Goal: Information Seeking & Learning: Learn about a topic

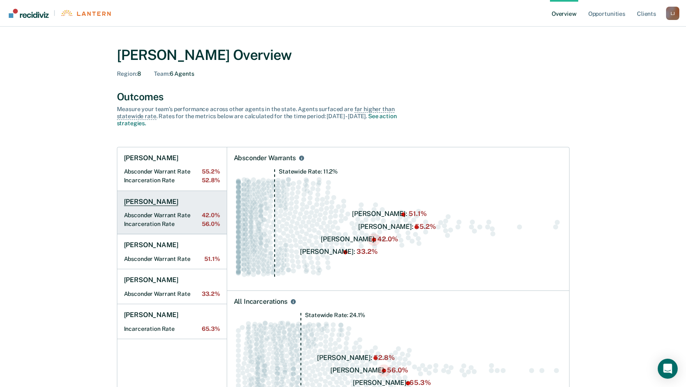
click at [162, 202] on h1 "[PERSON_NAME]" at bounding box center [151, 202] width 55 height 8
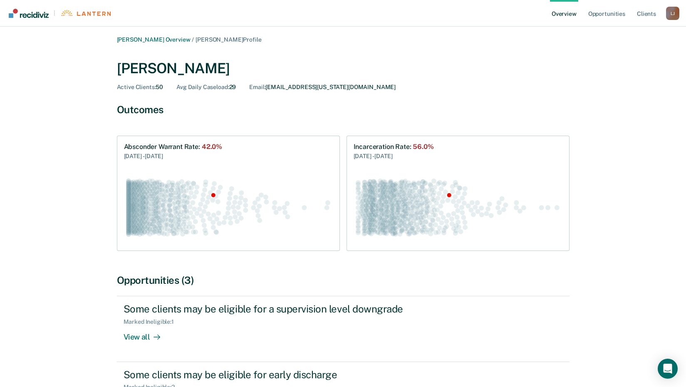
scroll to position [84, 0]
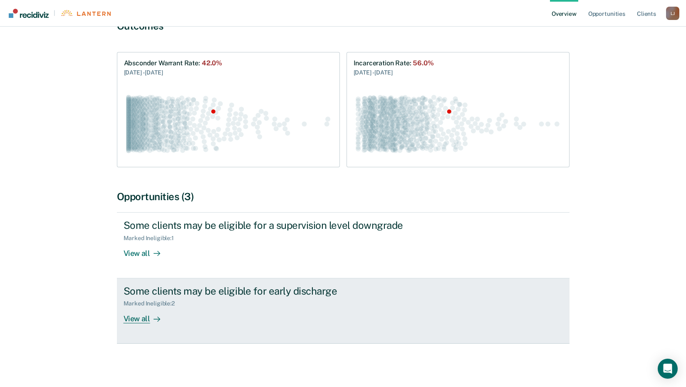
click at [142, 319] on div "View all" at bounding box center [147, 315] width 47 height 16
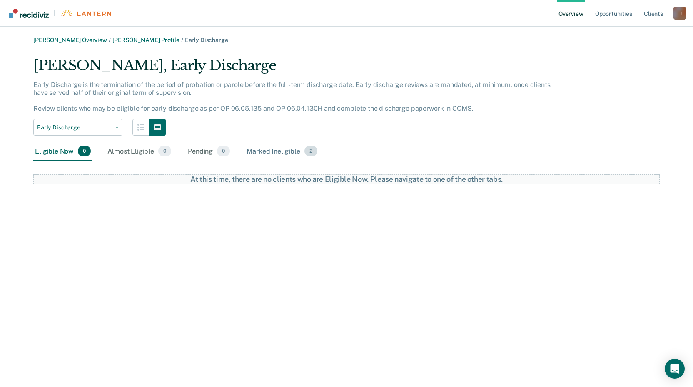
click at [274, 152] on div "Marked Ineligible 2" at bounding box center [282, 151] width 74 height 18
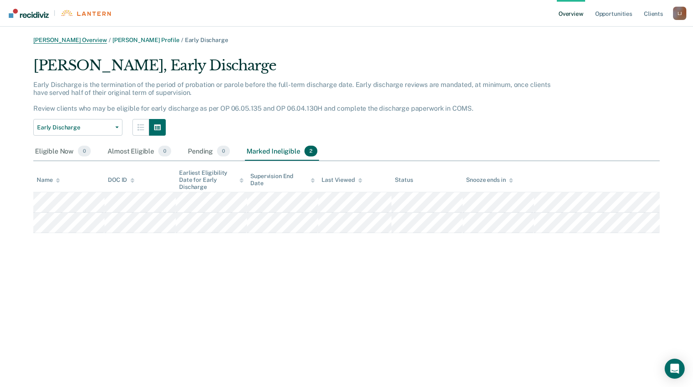
click at [69, 40] on link "[PERSON_NAME] Overview" at bounding box center [70, 40] width 74 height 7
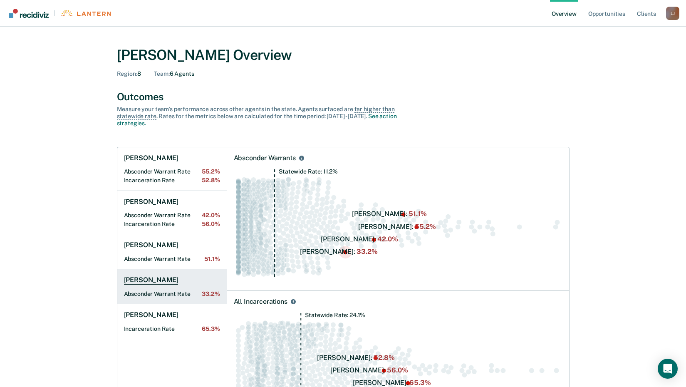
click at [145, 286] on link "[PERSON_NAME] Absconder Warrant Rate 33.2%" at bounding box center [171, 286] width 109 height 35
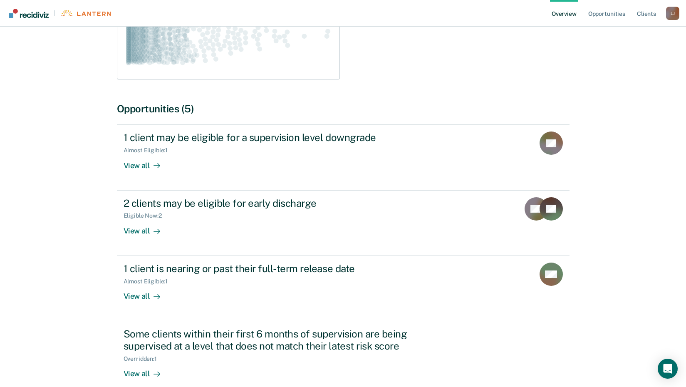
scroll to position [226, 0]
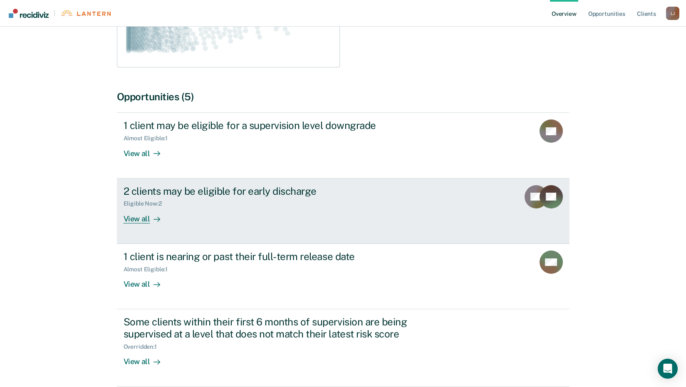
click at [146, 221] on div "View all" at bounding box center [147, 215] width 47 height 16
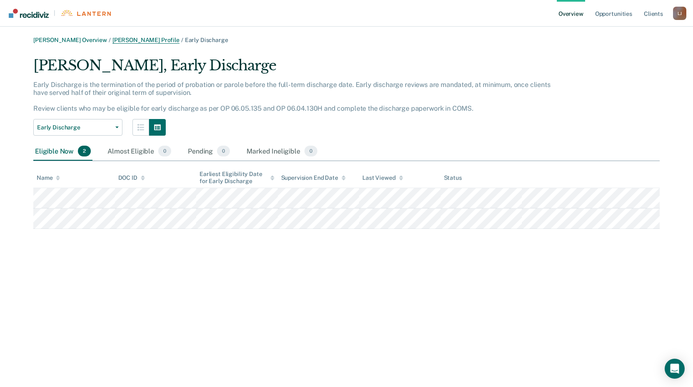
click at [156, 41] on link "[PERSON_NAME] Profile" at bounding box center [145, 40] width 67 height 7
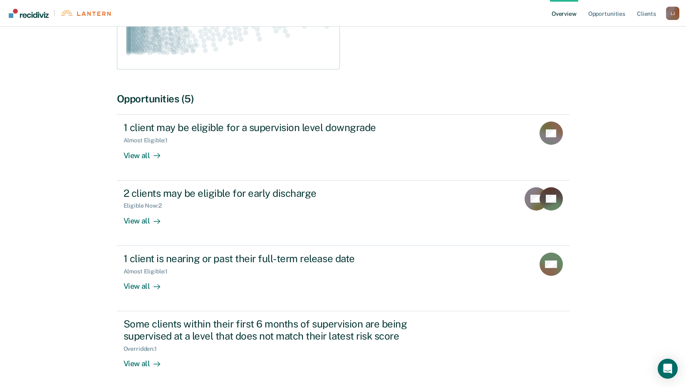
scroll to position [187, 0]
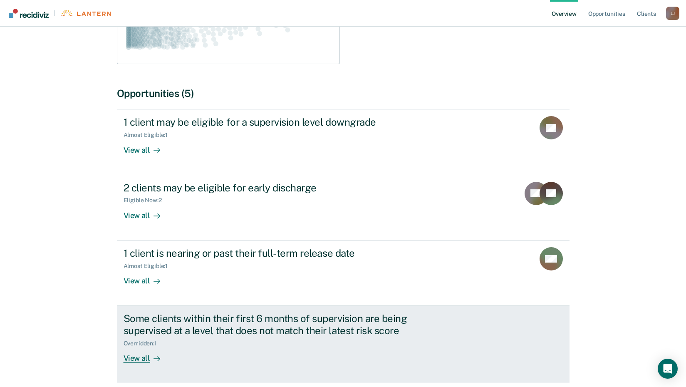
click at [138, 361] on div "View all" at bounding box center [147, 355] width 47 height 16
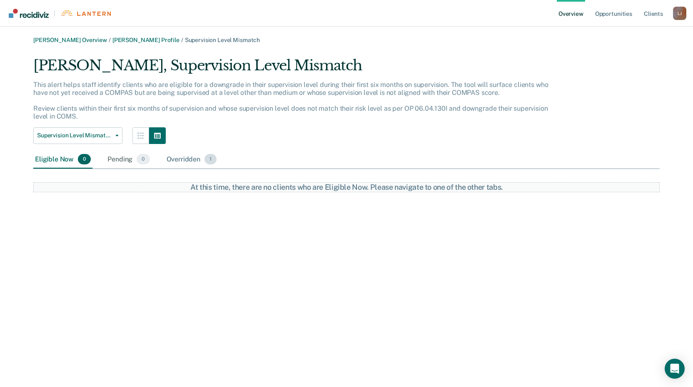
click at [186, 158] on div "Overridden 1" at bounding box center [192, 160] width 54 height 18
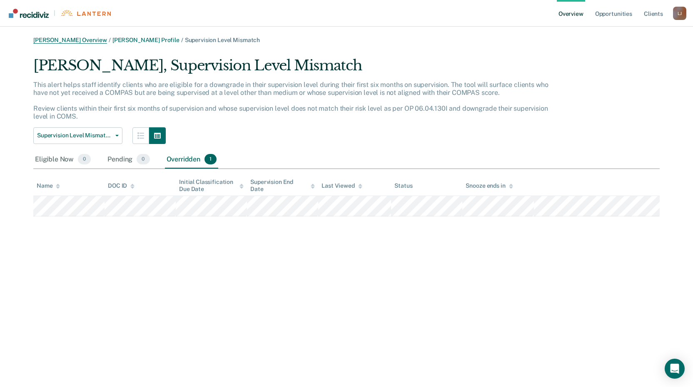
click at [88, 41] on link "[PERSON_NAME] Overview" at bounding box center [70, 40] width 74 height 7
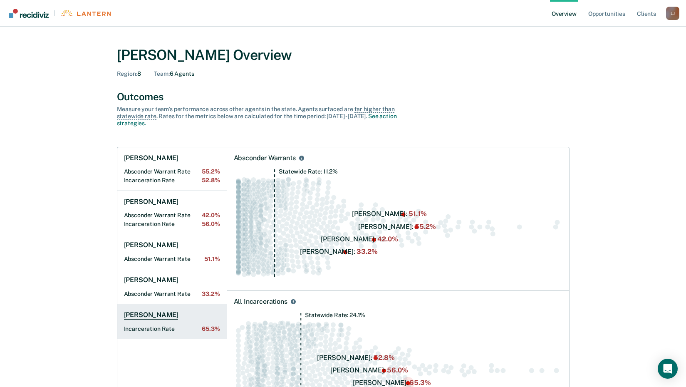
click at [173, 316] on h1 "[PERSON_NAME]" at bounding box center [151, 315] width 55 height 8
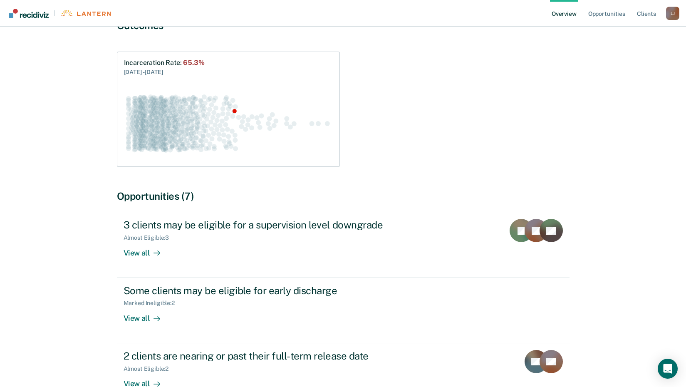
scroll to position [142, 0]
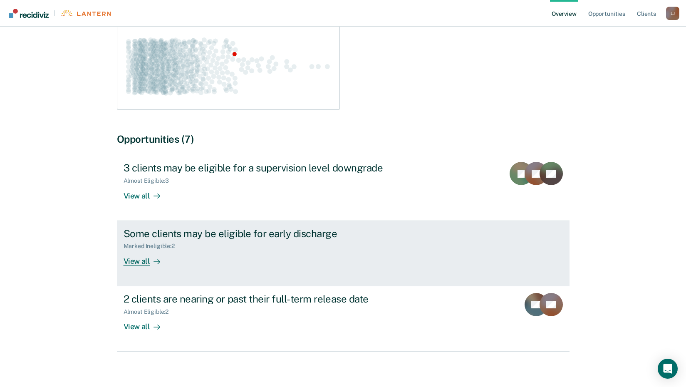
click at [133, 260] on div "View all" at bounding box center [147, 258] width 47 height 16
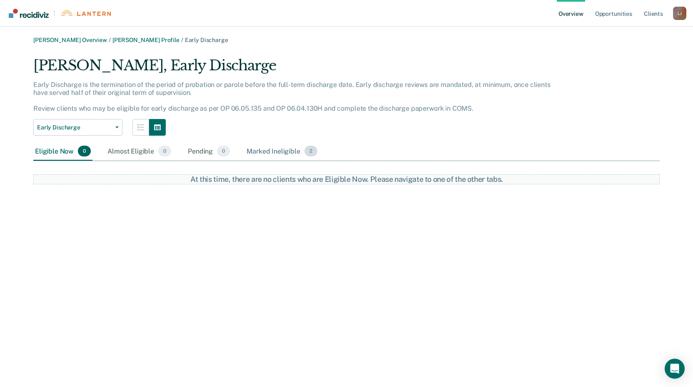
click at [268, 149] on div "Marked Ineligible 2" at bounding box center [282, 151] width 74 height 18
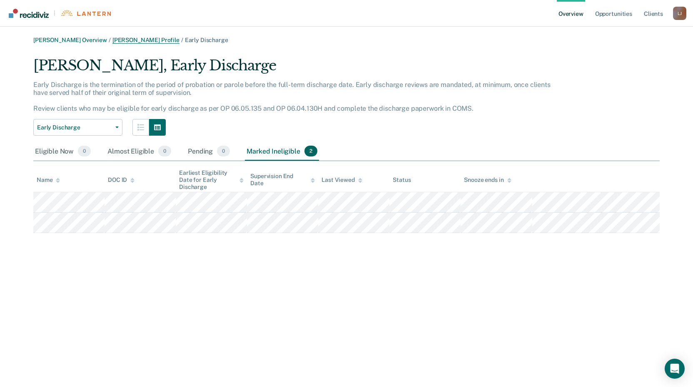
click at [128, 42] on link "[PERSON_NAME] Profile" at bounding box center [145, 40] width 67 height 7
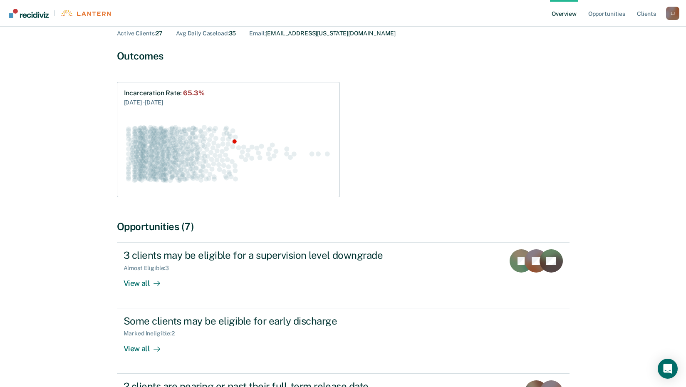
scroll to position [149, 0]
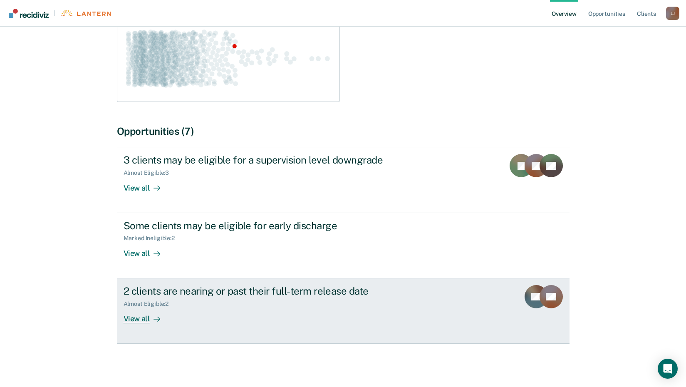
click at [139, 316] on div "View all" at bounding box center [147, 315] width 47 height 16
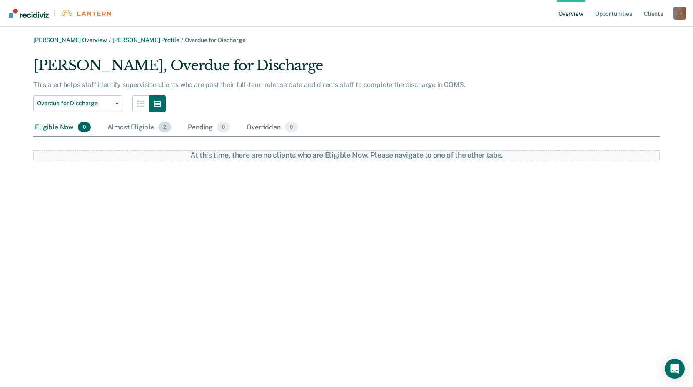
click at [140, 125] on div "Almost Eligible 2" at bounding box center [139, 128] width 67 height 18
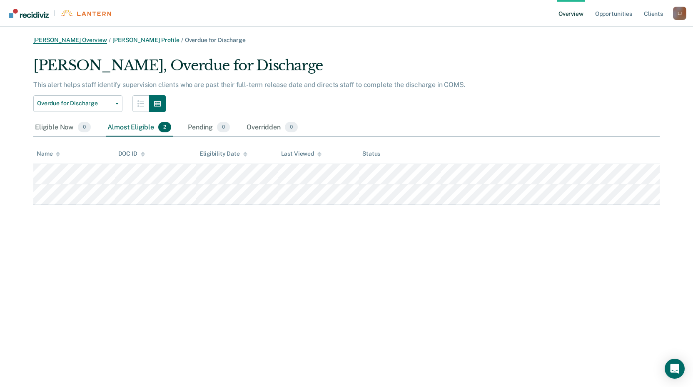
click at [70, 42] on link "[PERSON_NAME] Overview" at bounding box center [70, 40] width 74 height 7
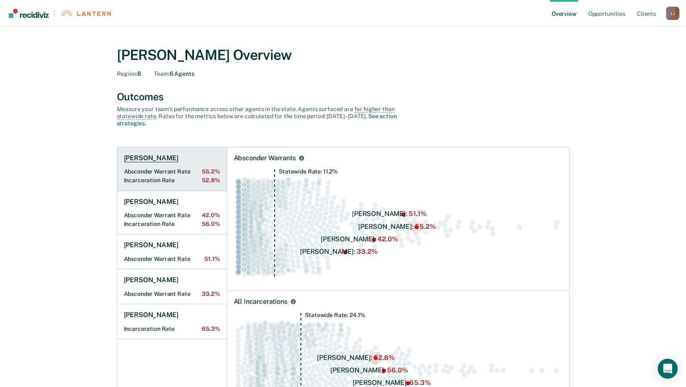
click at [167, 158] on h1 "[PERSON_NAME]" at bounding box center [151, 158] width 55 height 8
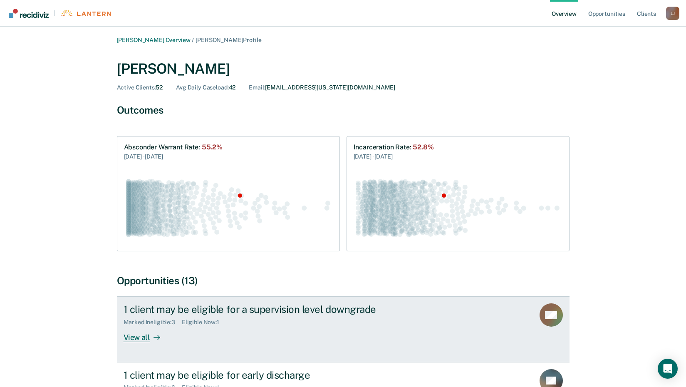
click at [138, 338] on div "View all" at bounding box center [147, 334] width 47 height 16
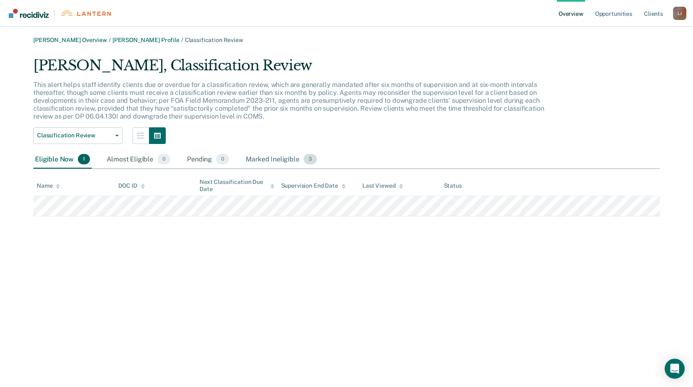
click at [273, 157] on div "Marked Ineligible 3" at bounding box center [281, 160] width 75 height 18
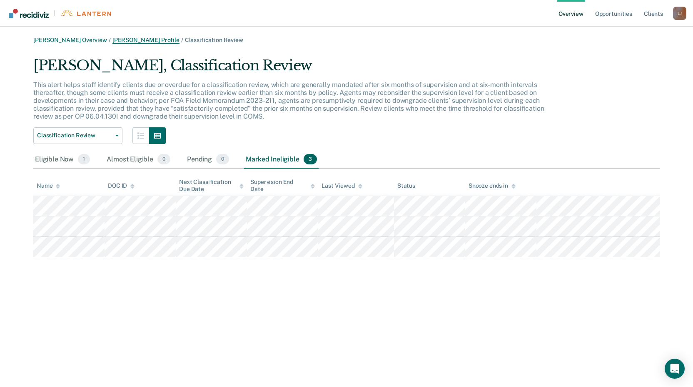
click at [150, 42] on link "[PERSON_NAME] Profile" at bounding box center [145, 40] width 67 height 7
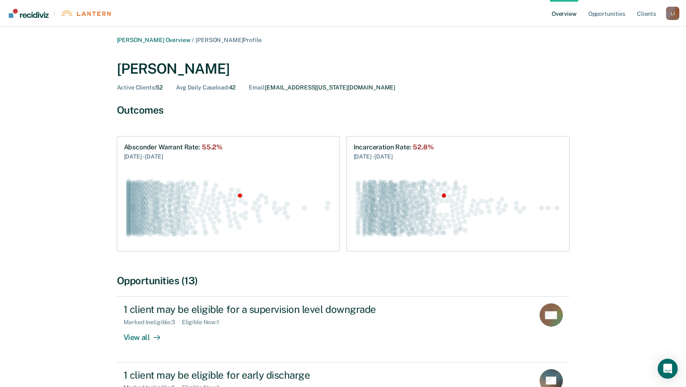
scroll to position [149, 0]
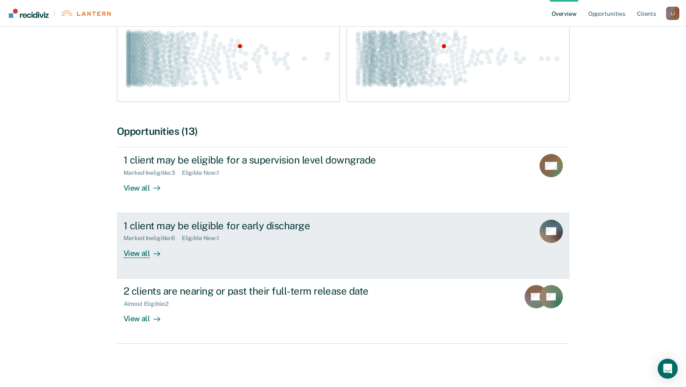
click at [147, 253] on div "View all" at bounding box center [147, 250] width 47 height 16
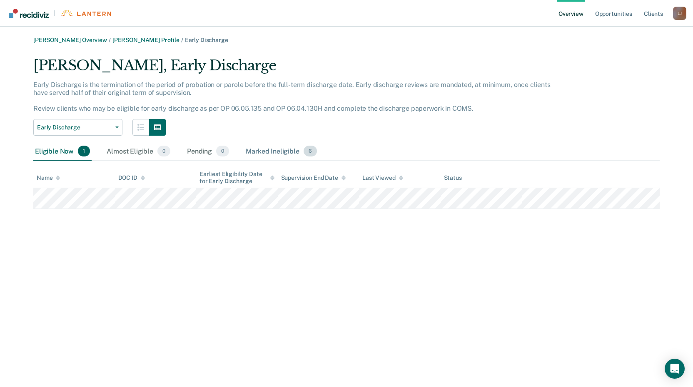
click at [283, 155] on div "Marked Ineligible 6" at bounding box center [281, 151] width 75 height 18
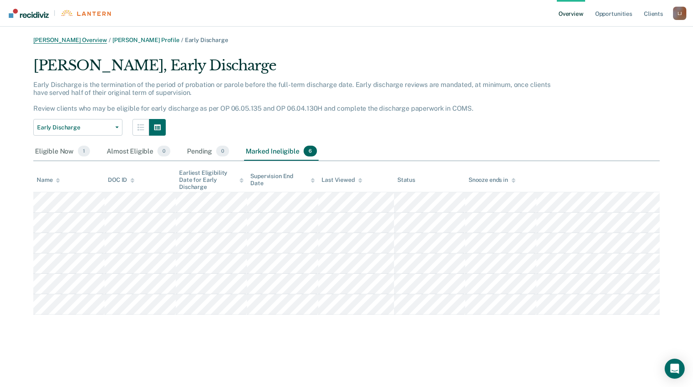
click at [93, 41] on link "[PERSON_NAME] Overview" at bounding box center [70, 40] width 74 height 7
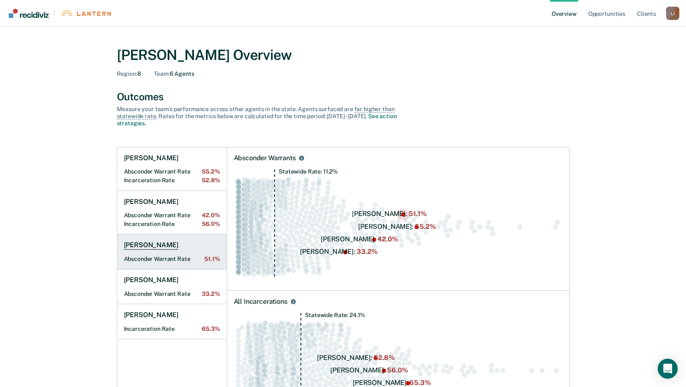
click at [151, 246] on h1 "[PERSON_NAME]" at bounding box center [151, 245] width 55 height 8
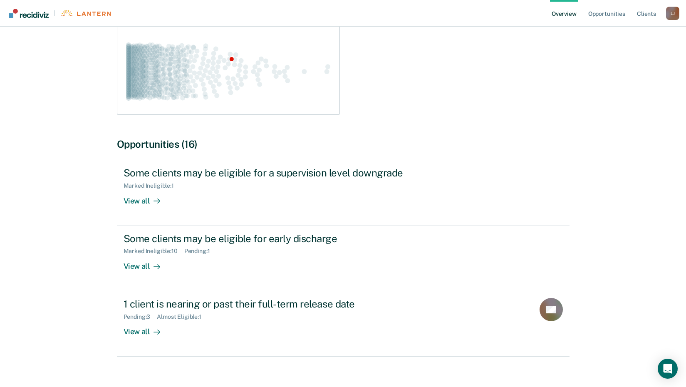
scroll to position [149, 0]
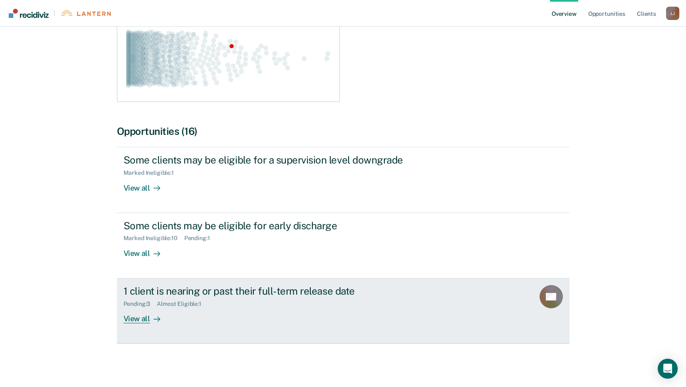
click at [142, 323] on div "View all" at bounding box center [147, 315] width 47 height 16
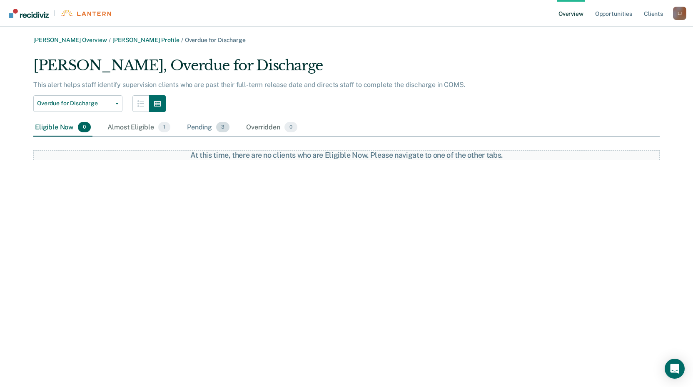
click at [204, 128] on div "Pending 3" at bounding box center [208, 128] width 46 height 18
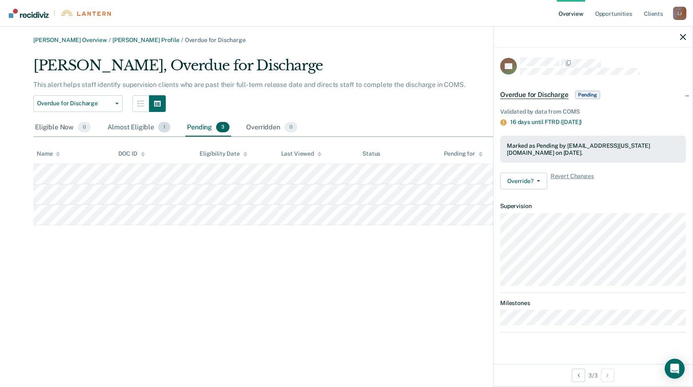
click at [128, 129] on div "Almost Eligible 1" at bounding box center [139, 128] width 66 height 18
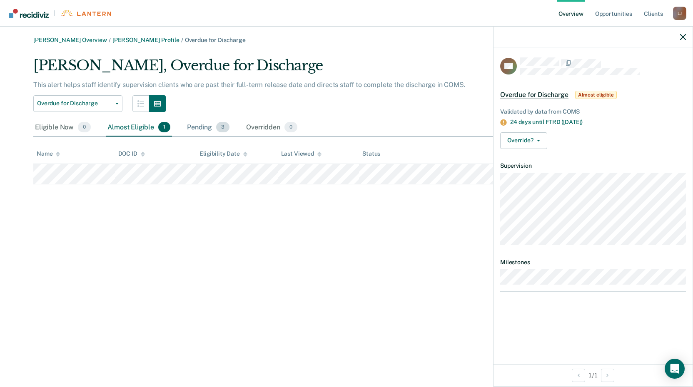
click at [200, 124] on div "Pending 3" at bounding box center [208, 128] width 46 height 18
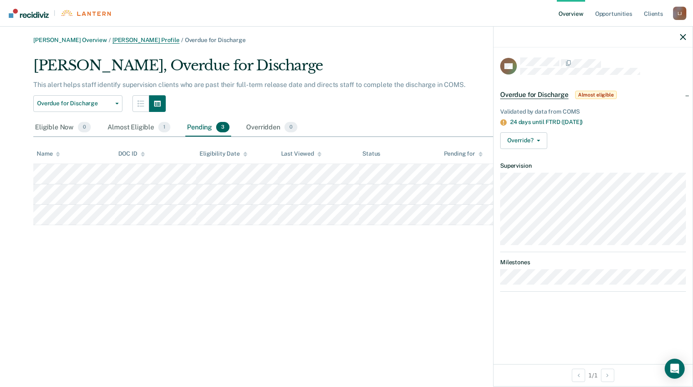
click at [156, 40] on link "[PERSON_NAME] Profile" at bounding box center [145, 40] width 67 height 7
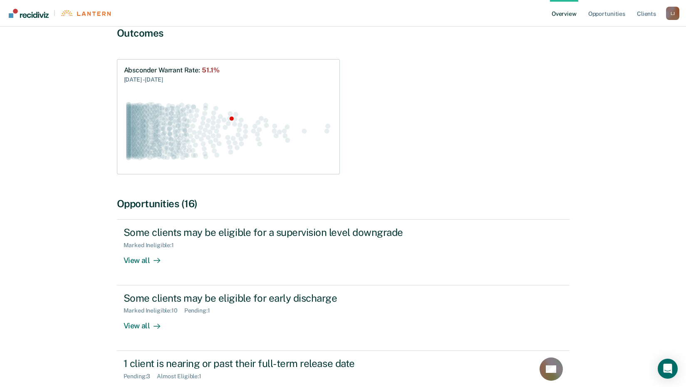
scroll to position [149, 0]
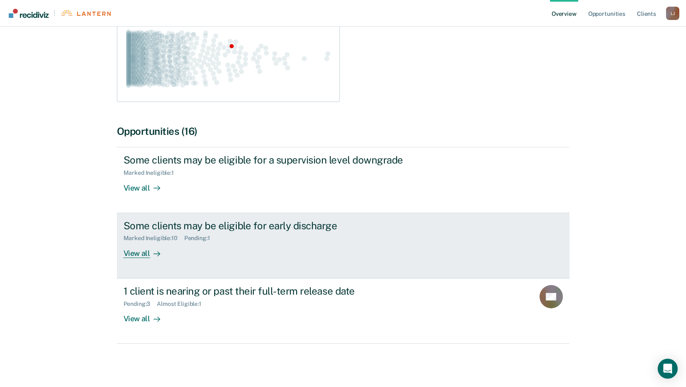
click at [146, 254] on div "View all" at bounding box center [147, 250] width 47 height 16
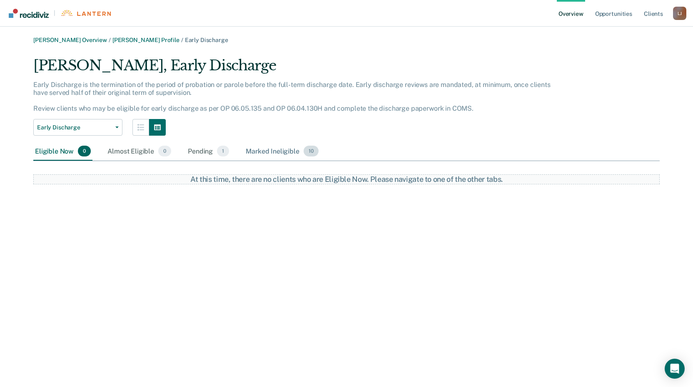
click at [278, 148] on div "Marked Ineligible 10" at bounding box center [282, 151] width 76 height 18
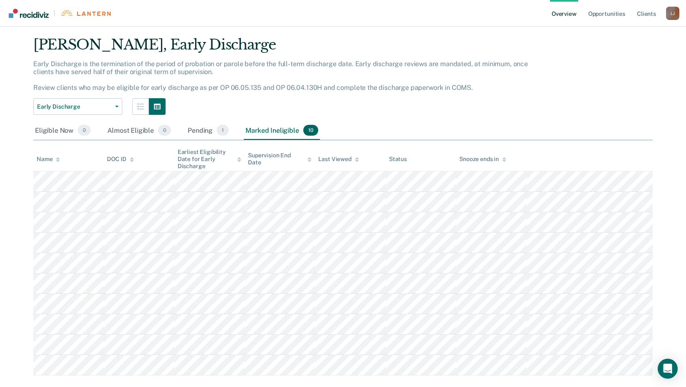
scroll to position [36, 0]
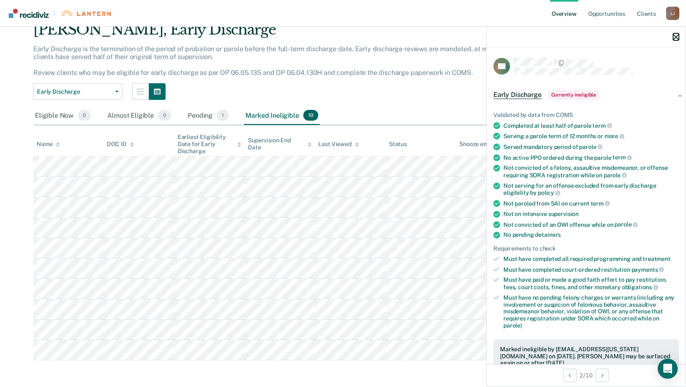
click at [678, 37] on icon "button" at bounding box center [677, 37] width 6 height 6
